Goal: Task Accomplishment & Management: Manage account settings

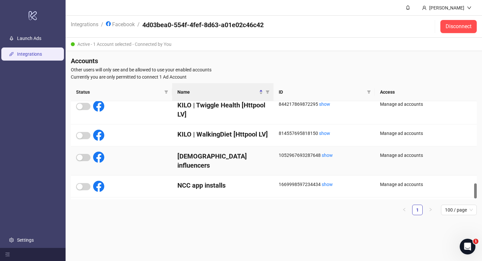
scroll to position [538, 0]
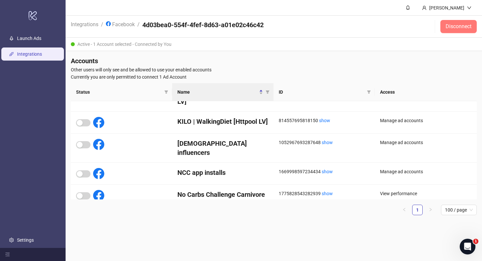
click at [464, 30] on span "Disconnect" at bounding box center [459, 27] width 26 height 6
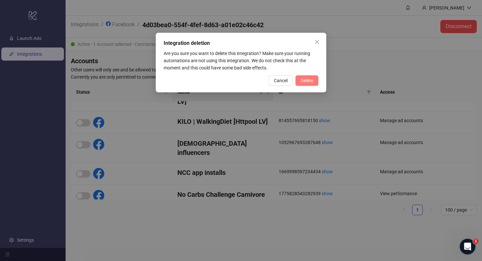
click at [309, 83] on span "Delete" at bounding box center [307, 80] width 12 height 5
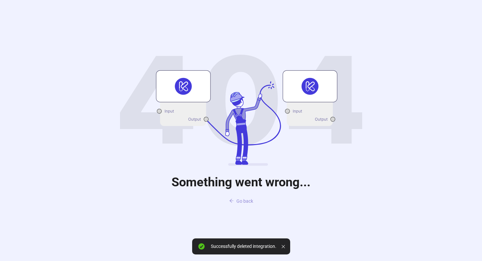
click at [240, 200] on span "Go back" at bounding box center [245, 201] width 17 height 5
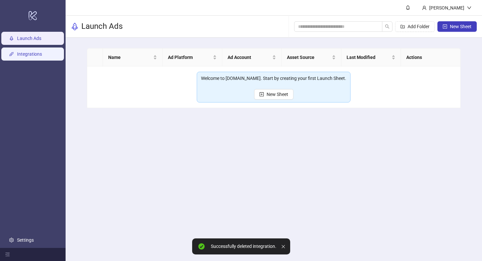
click at [22, 55] on link "Integrations" at bounding box center [29, 54] width 25 height 5
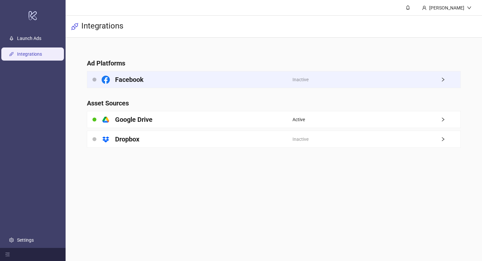
click at [164, 75] on div "Facebook" at bounding box center [189, 80] width 205 height 16
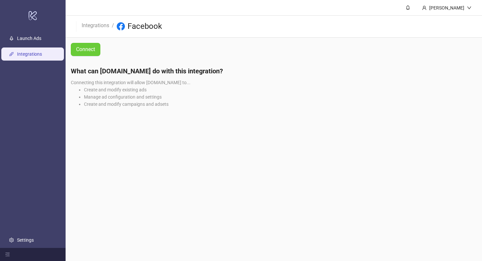
click at [88, 53] on span "Connect" at bounding box center [85, 49] width 19 height 8
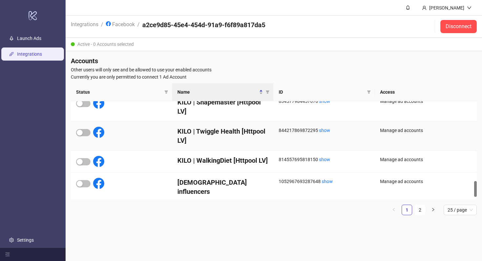
scroll to position [516, 0]
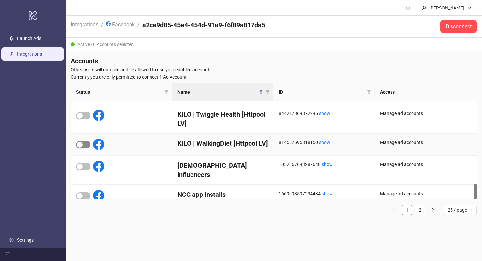
click at [82, 143] on div "button" at bounding box center [80, 145] width 6 height 6
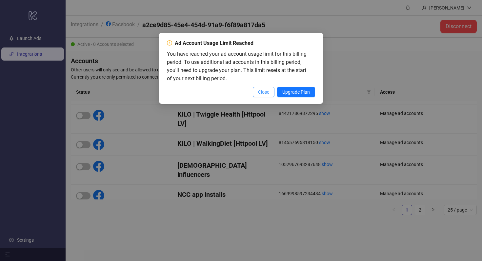
click at [262, 94] on span "Close" at bounding box center [263, 92] width 11 height 5
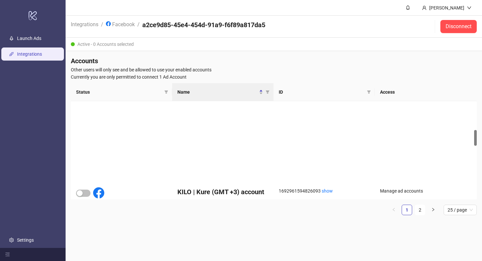
scroll to position [0, 0]
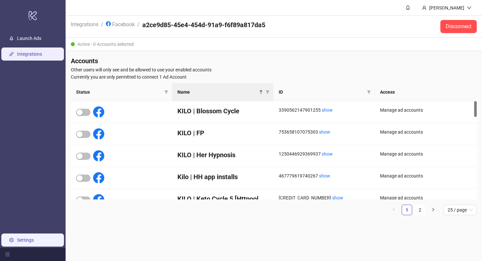
click at [31, 240] on link "Settings" at bounding box center [25, 240] width 17 height 5
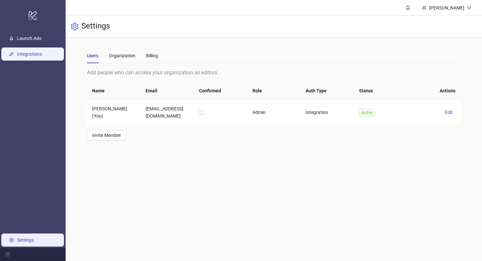
click at [33, 53] on link "Integrations" at bounding box center [29, 54] width 25 height 5
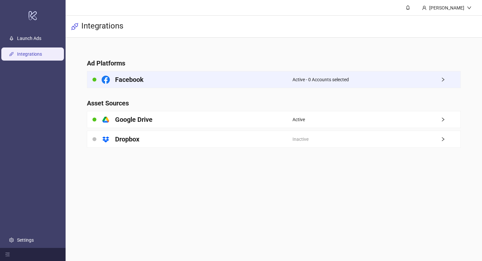
click at [223, 75] on div "Facebook" at bounding box center [189, 80] width 205 height 16
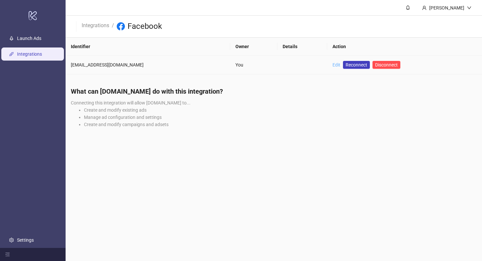
click at [333, 65] on link "Edit" at bounding box center [337, 64] width 8 height 5
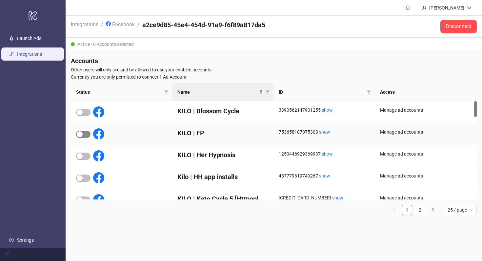
click at [82, 135] on div "button" at bounding box center [80, 135] width 6 height 6
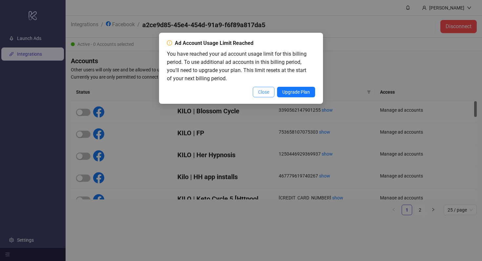
click at [261, 93] on span "Close" at bounding box center [263, 92] width 11 height 5
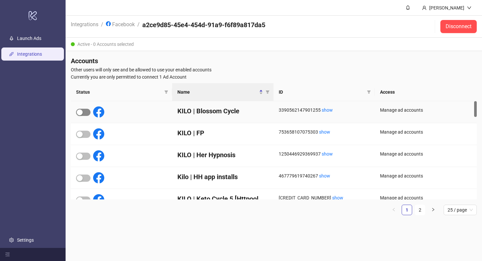
click at [84, 114] on span "button" at bounding box center [83, 112] width 14 height 7
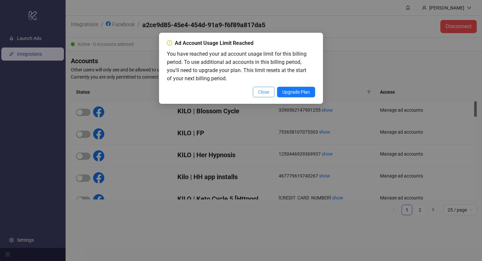
click at [260, 94] on span "Close" at bounding box center [263, 92] width 11 height 5
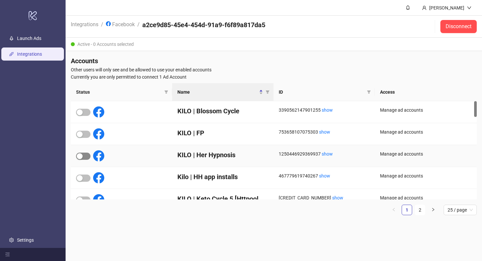
click at [79, 158] on div "button" at bounding box center [80, 157] width 6 height 6
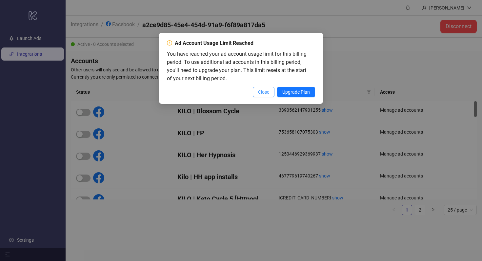
click at [264, 91] on span "Close" at bounding box center [263, 92] width 11 height 5
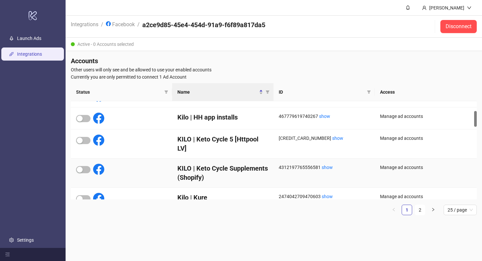
scroll to position [62, 0]
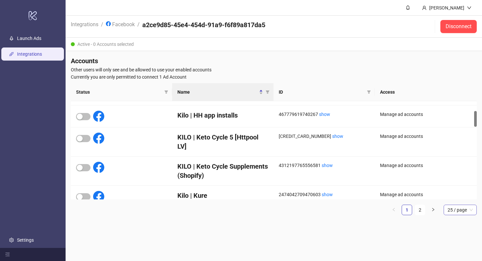
click at [453, 206] on span "25 / page" at bounding box center [460, 210] width 25 height 10
click at [457, 196] on div "100 / page" at bounding box center [460, 197] width 23 height 7
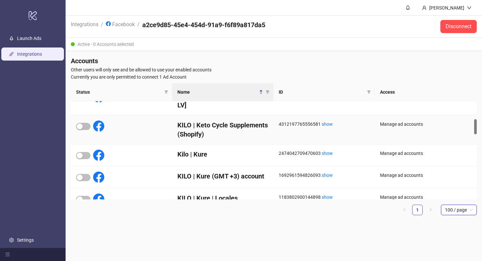
scroll to position [118, 0]
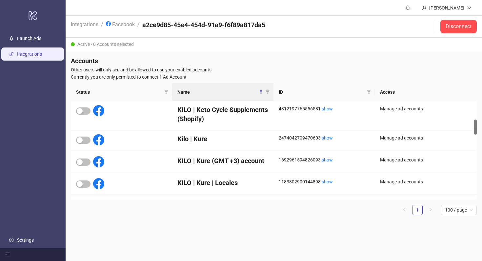
click at [276, 208] on ul "1 100 / page 10 / page 20 / page 25 / page 50 / page 100 / page" at bounding box center [274, 210] width 406 height 10
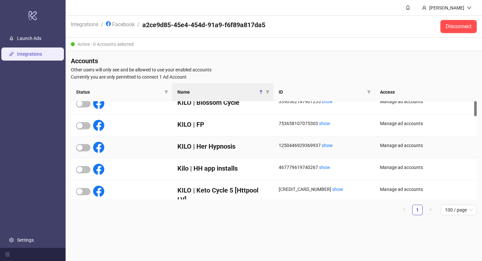
scroll to position [0, 0]
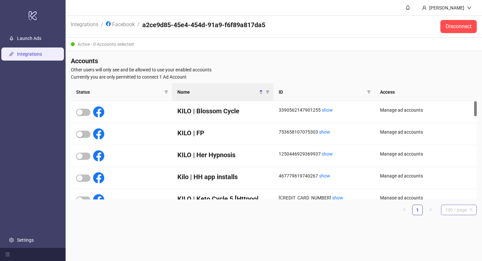
click at [457, 211] on span "100 / page" at bounding box center [459, 210] width 28 height 10
click at [456, 240] on div "50 / page" at bounding box center [459, 244] width 33 height 10
click at [421, 229] on main "Justas Lilionis Integrations / Facebook / a2ce9d85-45e4-454d-91a9-f6f89a817da5 …" at bounding box center [274, 130] width 417 height 261
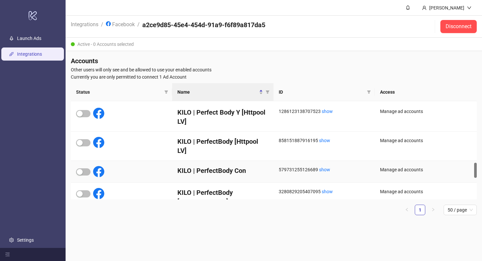
scroll to position [386, 0]
click at [84, 175] on span "button" at bounding box center [83, 172] width 14 height 7
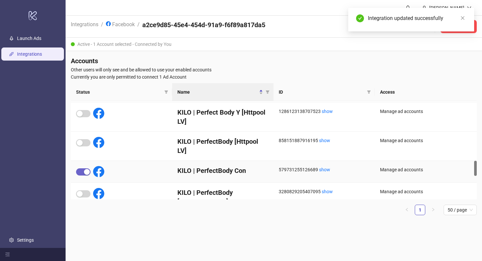
click at [84, 175] on span "button" at bounding box center [83, 172] width 14 height 7
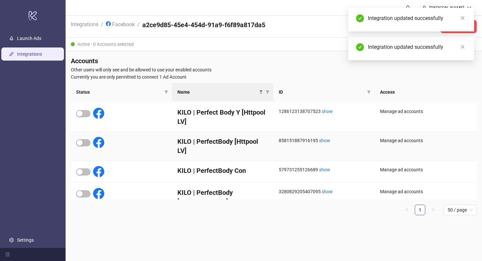
click at [91, 142] on div at bounding box center [90, 142] width 28 height 11
click at [82, 142] on div "button" at bounding box center [80, 143] width 6 height 6
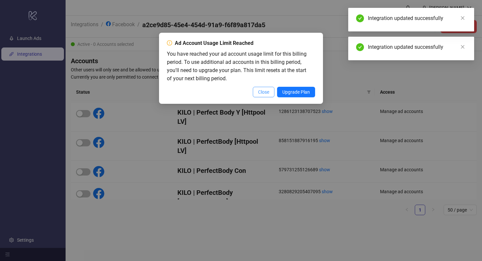
click at [254, 96] on button "Close" at bounding box center [264, 92] width 22 height 10
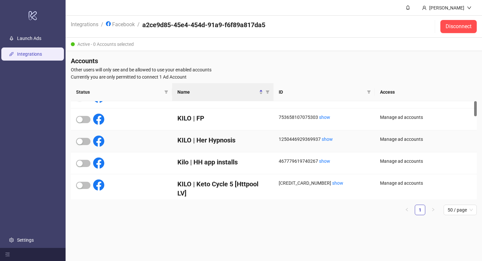
scroll to position [0, 0]
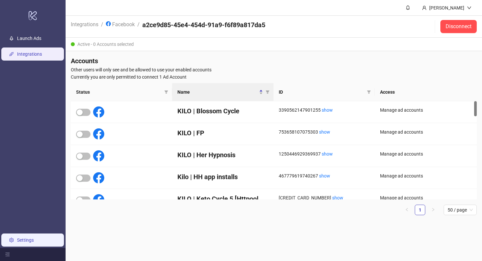
click at [17, 239] on link "Settings" at bounding box center [25, 240] width 17 height 5
